Goal: Navigation & Orientation: Find specific page/section

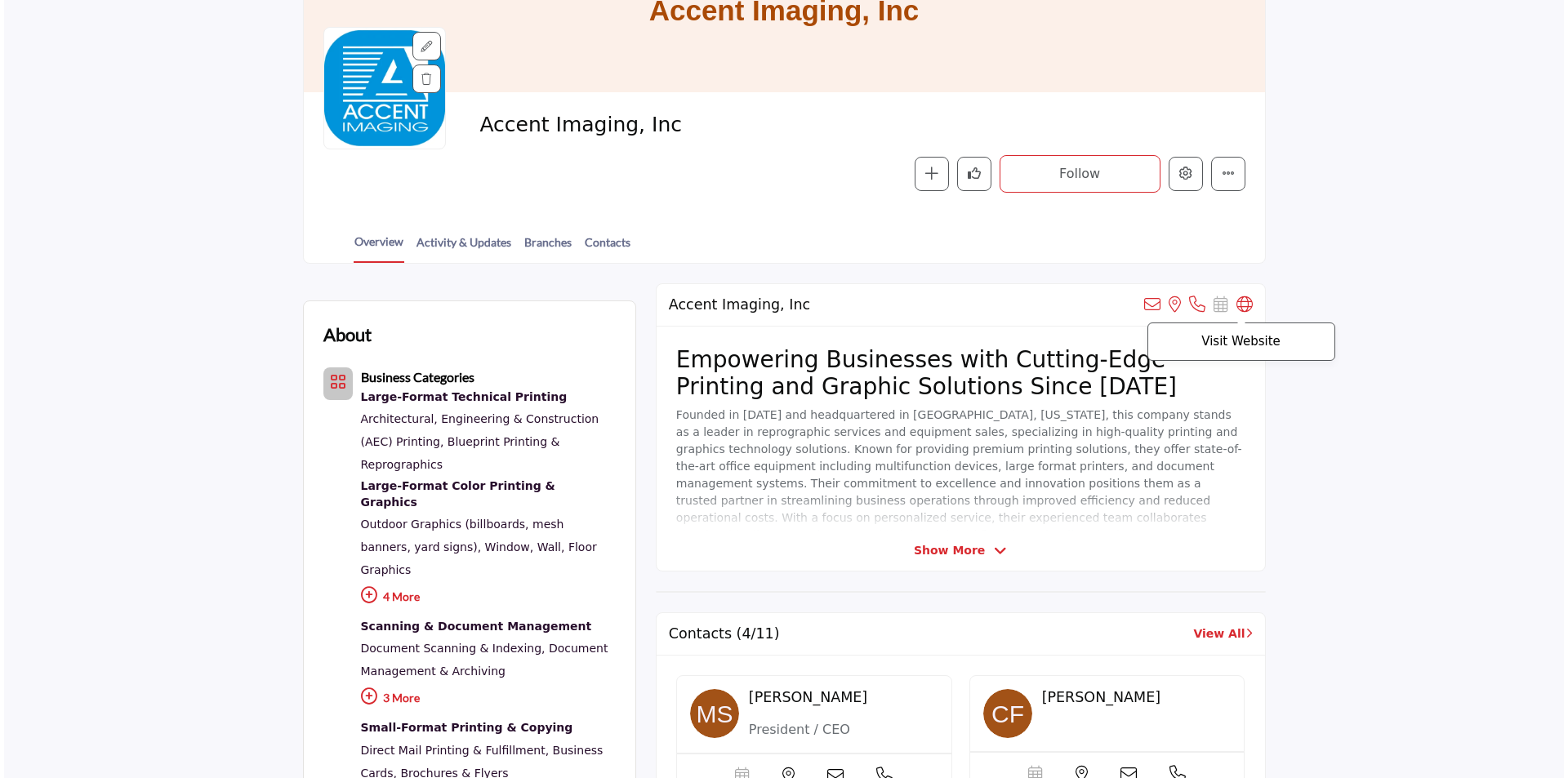
scroll to position [245, 0]
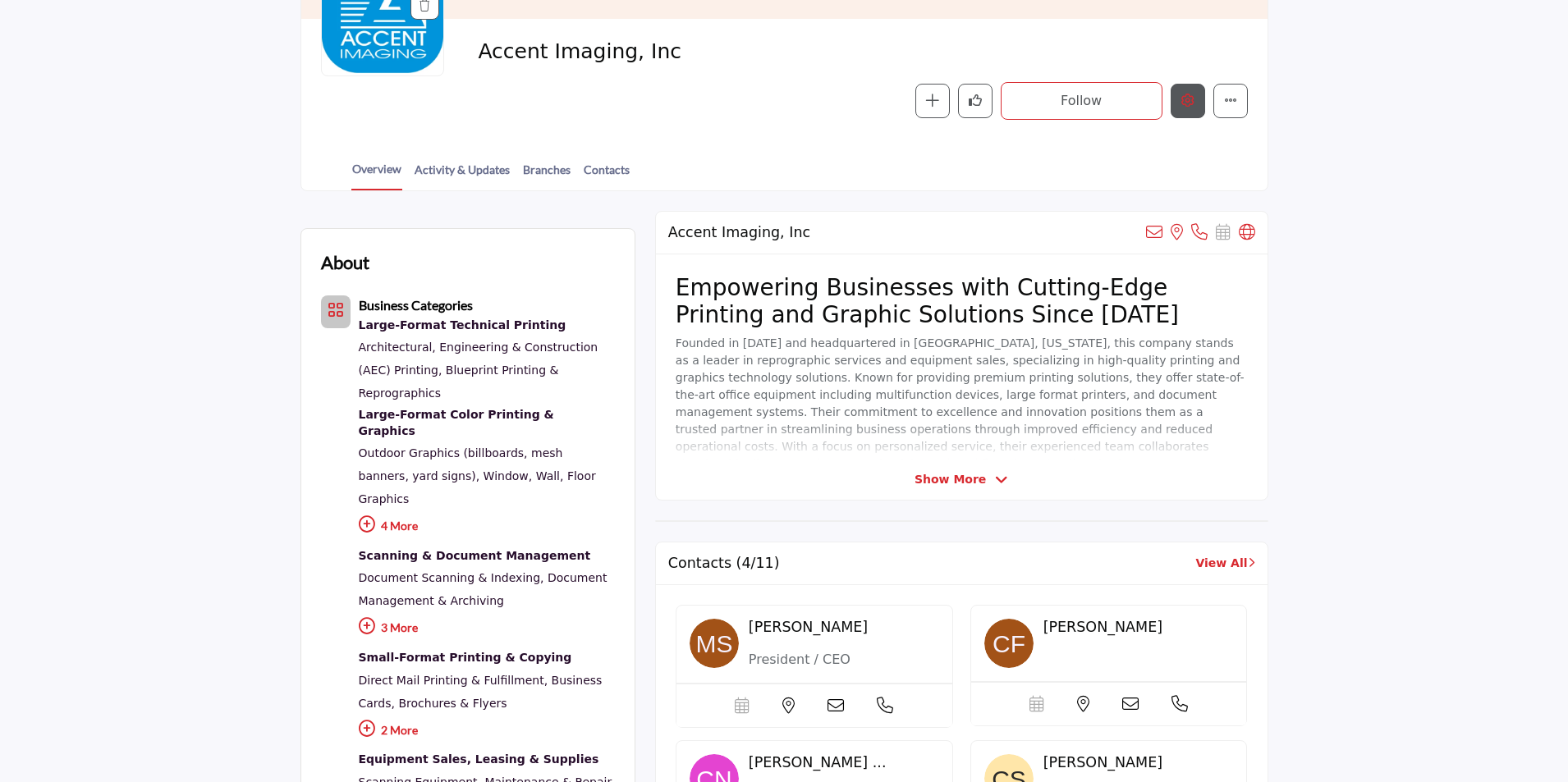
click at [1191, 99] on icon "Edit company" at bounding box center [1187, 100] width 13 height 13
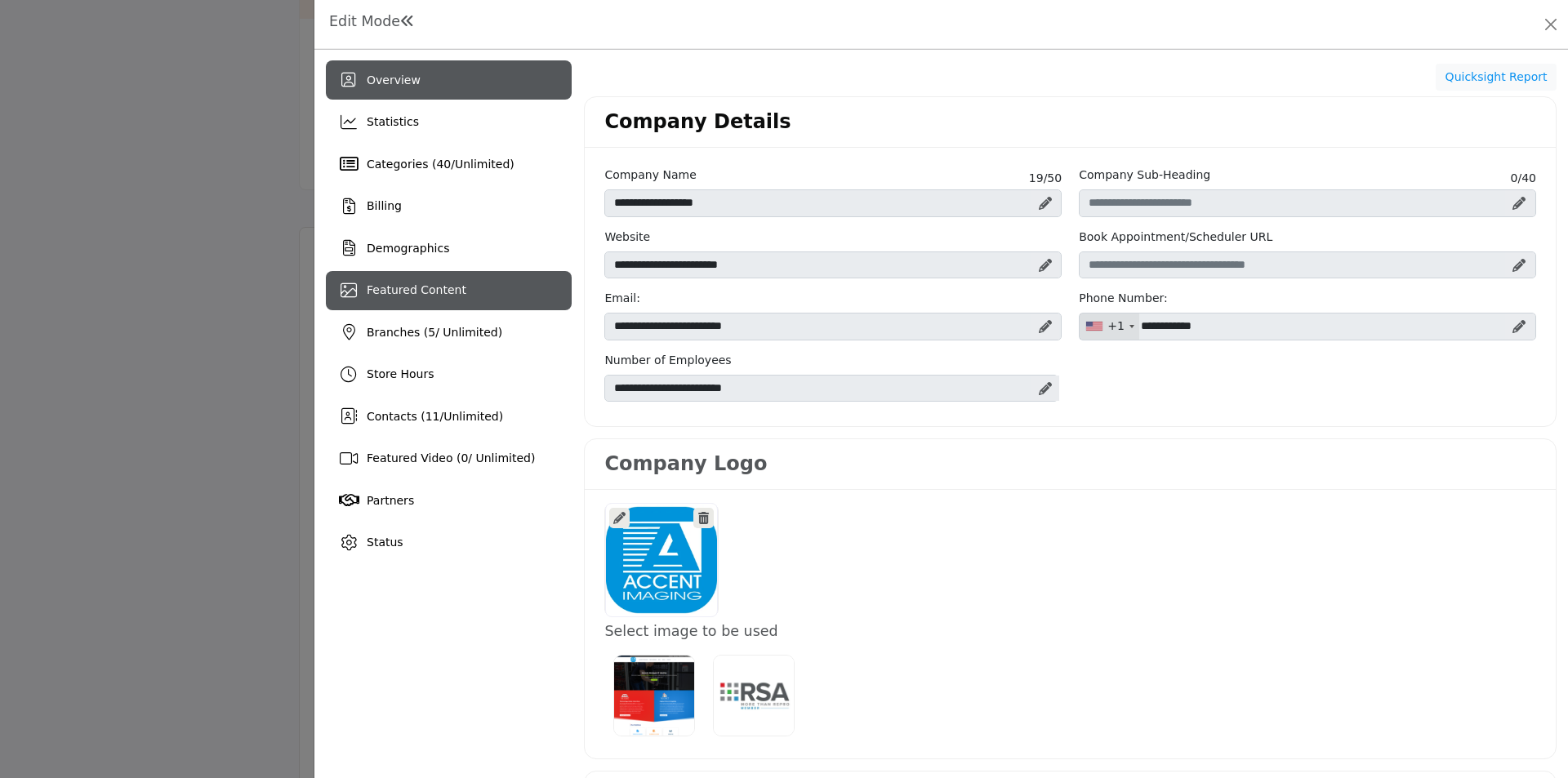
click at [481, 300] on div "Featured Content" at bounding box center [449, 290] width 246 height 39
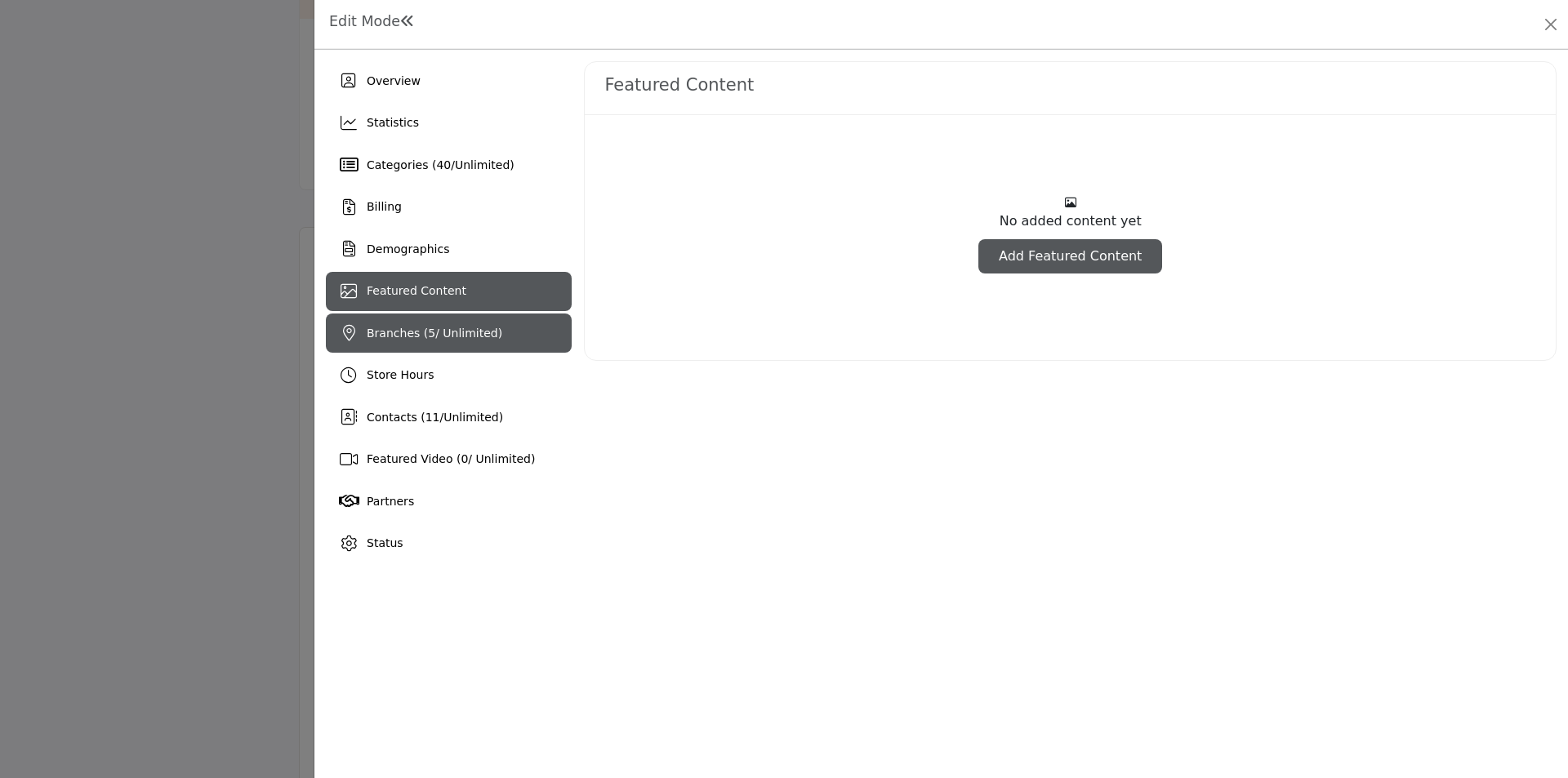
click at [471, 327] on span "Branches ( 5 / Unlimited)" at bounding box center [434, 333] width 135 height 13
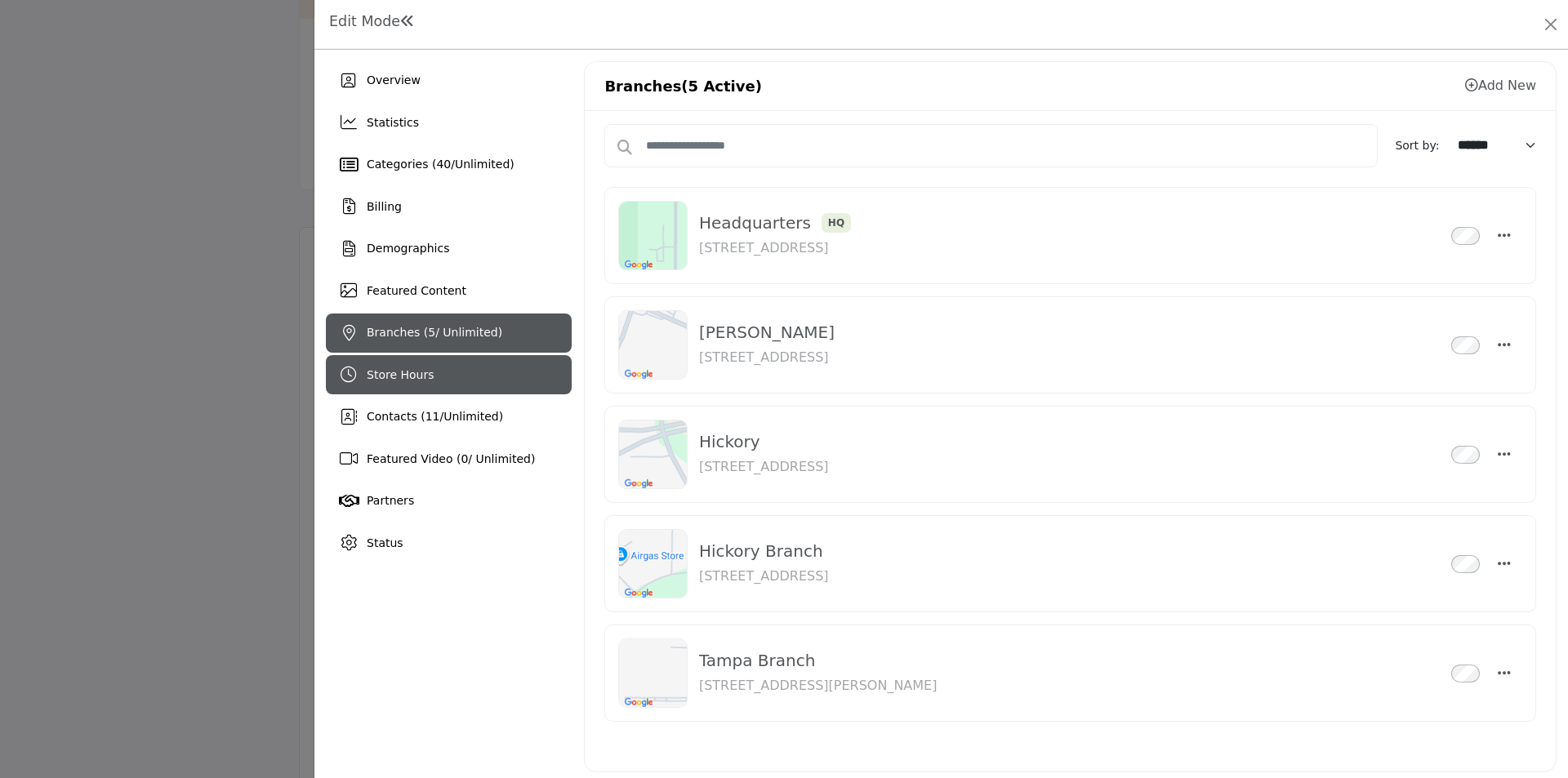
click at [458, 367] on div "Store Hours" at bounding box center [449, 374] width 246 height 39
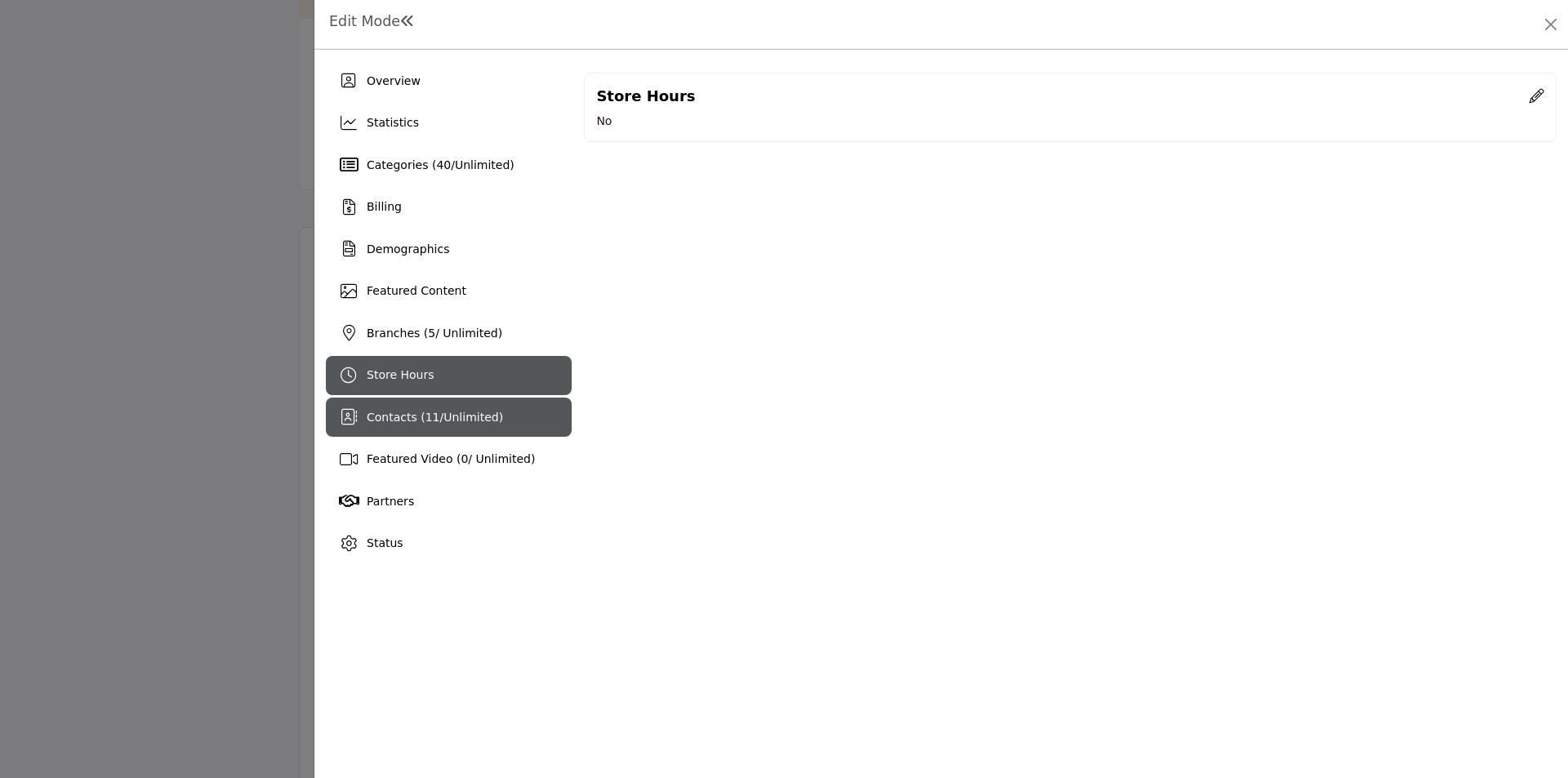
click at [465, 403] on div "Contacts ( 11 / Unlimited )" at bounding box center [449, 416] width 246 height 39
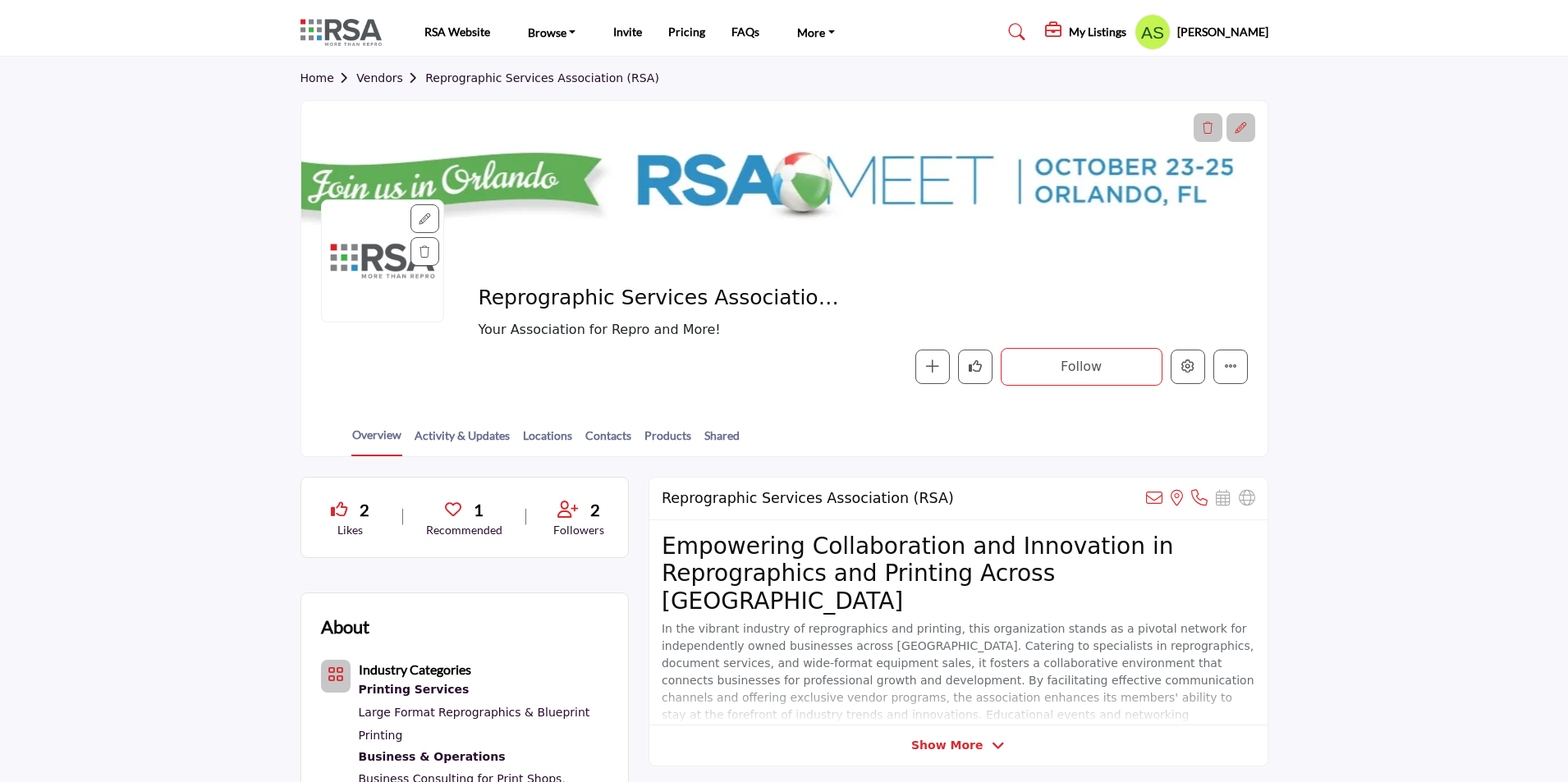
scroll to position [656, 0]
click at [1402, 391] on section "Home Vendors Reprographic Services Association (RSA) Reprographic Services Asso…" at bounding box center [784, 257] width 1568 height 401
click at [75, 245] on section "Home Vendors Reprographic Services Association (RSA) Reprographic Services Asso…" at bounding box center [784, 257] width 1568 height 401
